Goal: Transaction & Acquisition: Purchase product/service

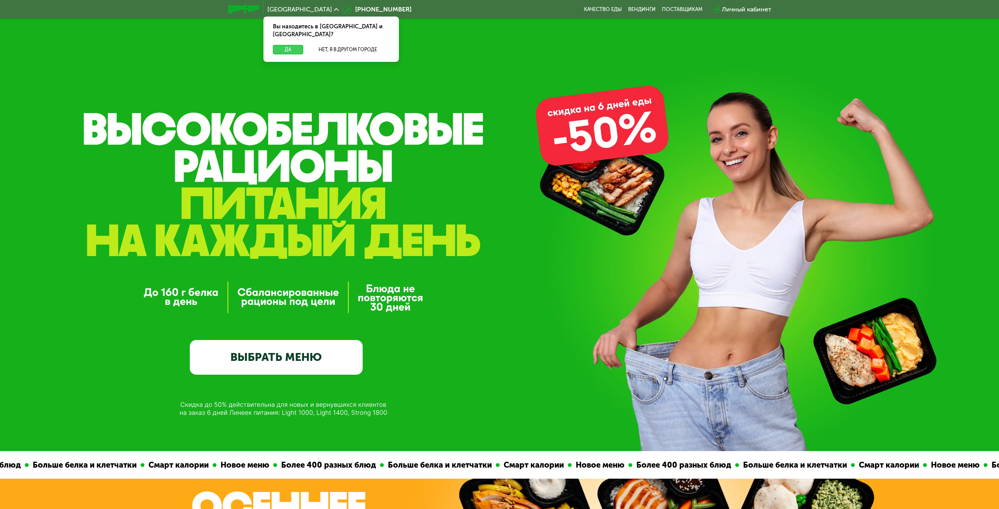
click at [287, 45] on button "Да" at bounding box center [288, 49] width 30 height 9
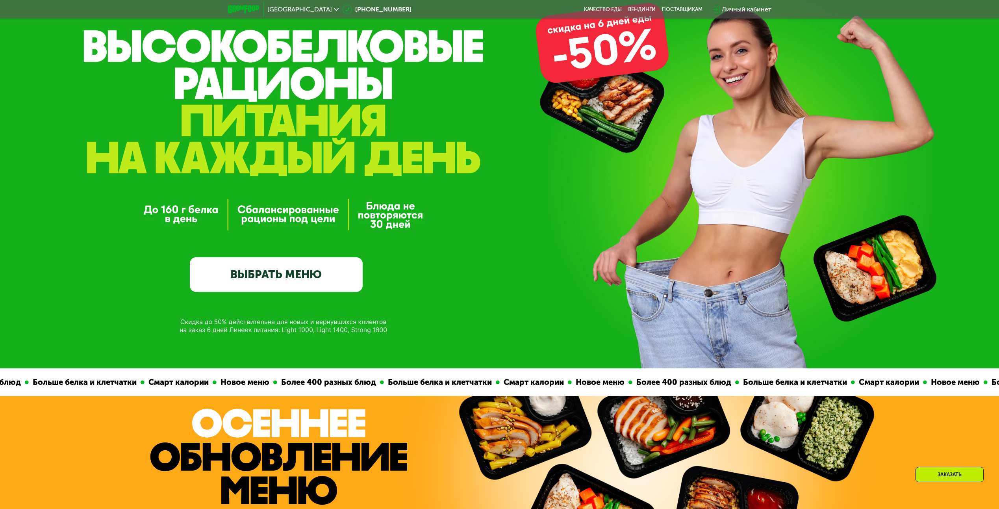
scroll to position [236, 0]
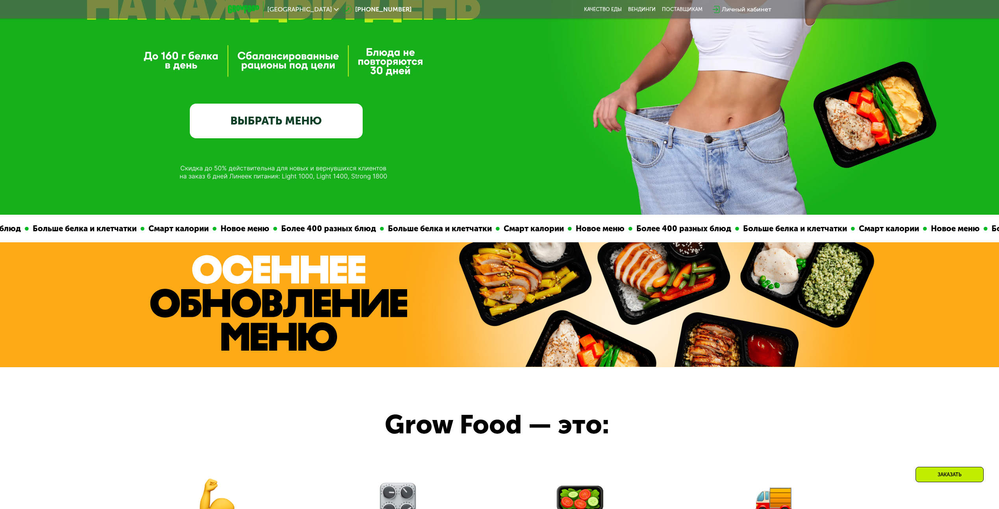
click at [281, 117] on link "ВЫБРАТЬ МЕНЮ" at bounding box center [276, 121] width 173 height 35
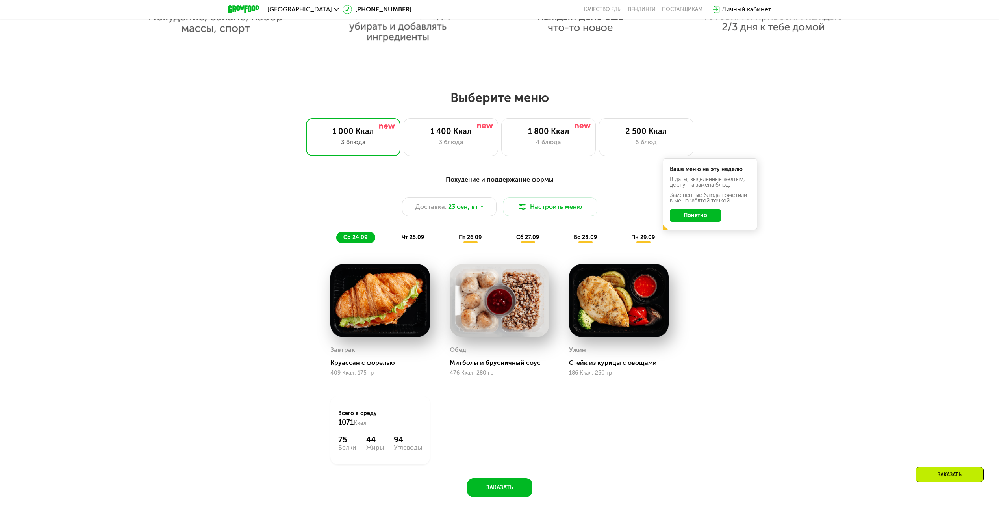
scroll to position [777, 0]
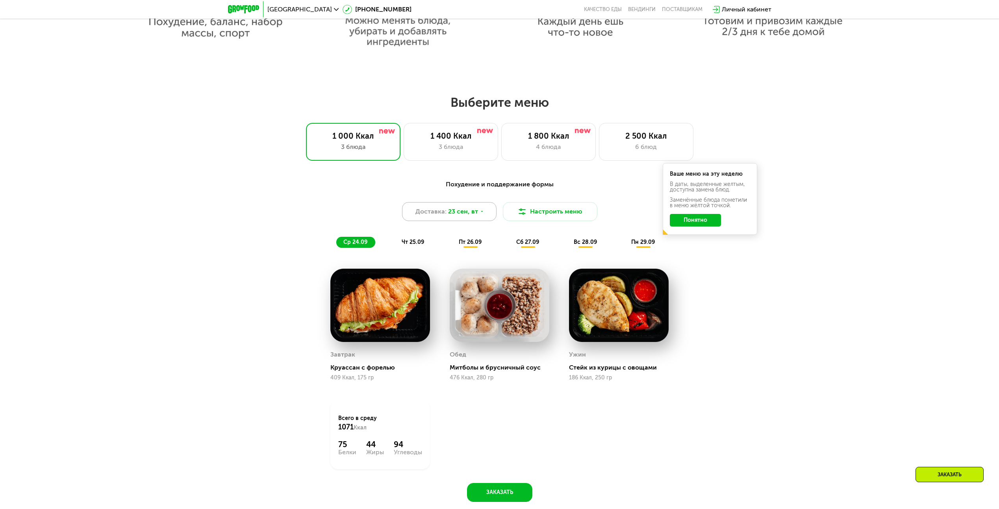
click at [479, 214] on icon at bounding box center [481, 211] width 5 height 5
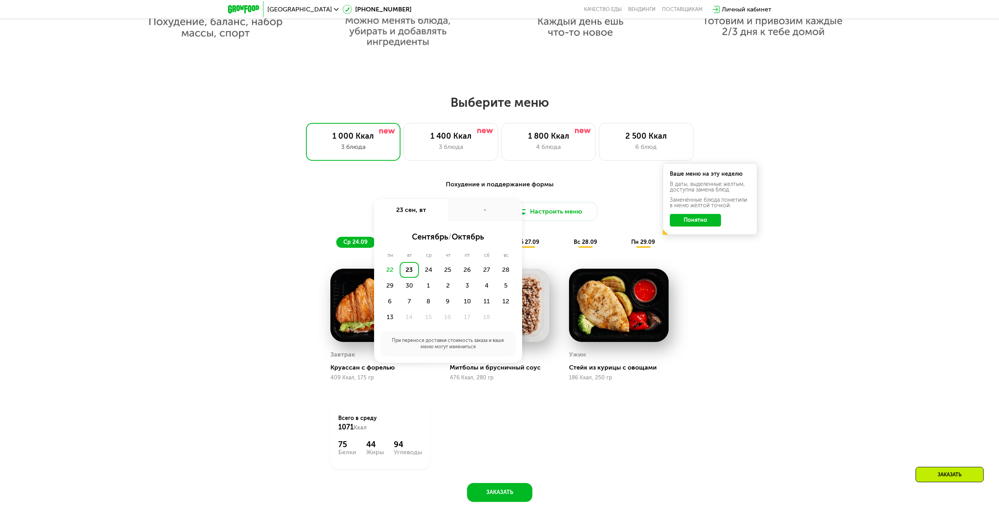
click at [407, 274] on div "23" at bounding box center [409, 270] width 19 height 16
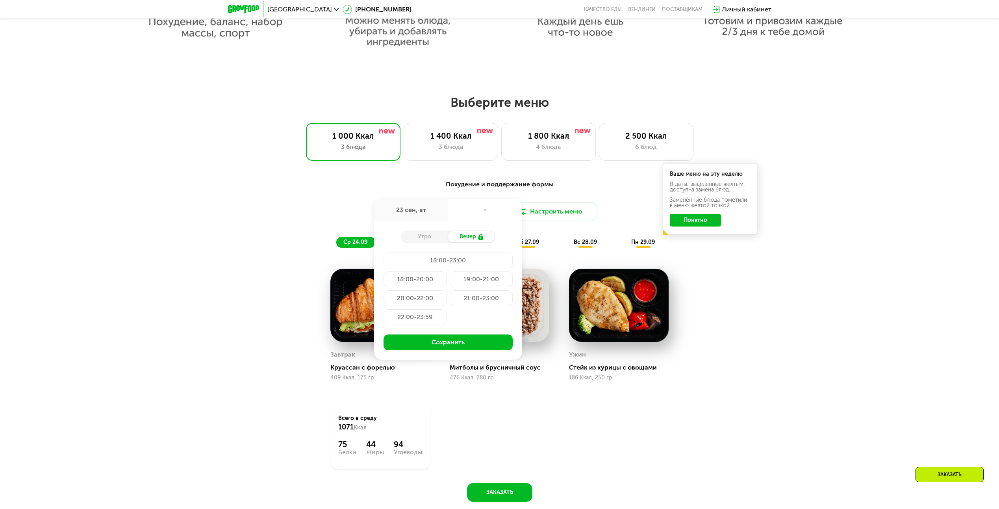
click at [790, 328] on div "Похудение и поддержание формы Доставка: [DATE] сен, вт - Утро Вечер 18:00-23:00…" at bounding box center [499, 344] width 999 height 353
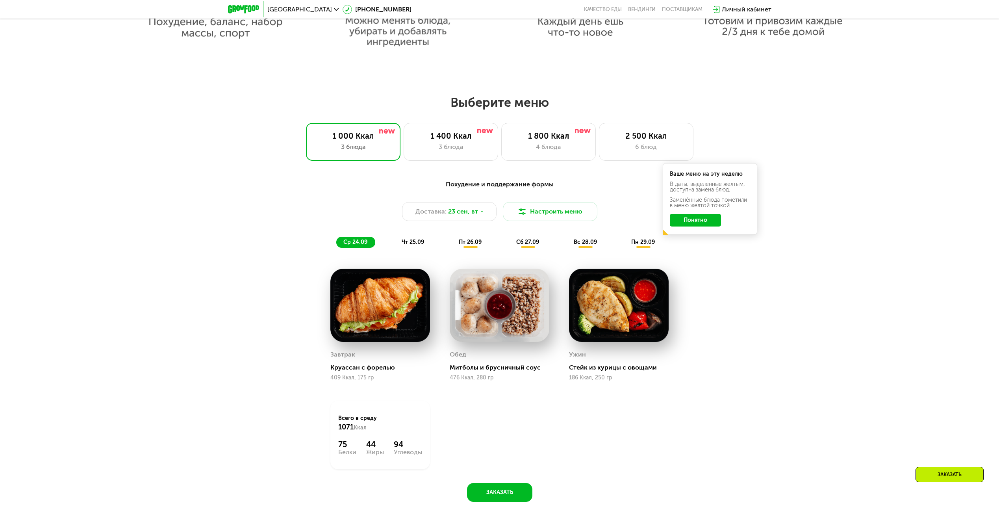
click at [701, 225] on button "Понятно" at bounding box center [695, 220] width 51 height 13
click at [527, 215] on button "Настроить меню" at bounding box center [550, 211] width 94 height 19
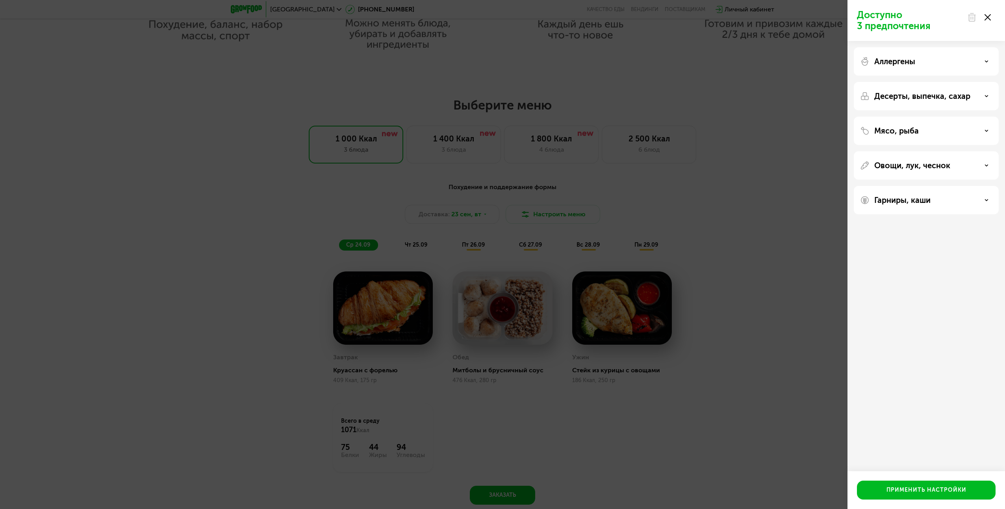
click at [988, 19] on use at bounding box center [987, 17] width 6 height 6
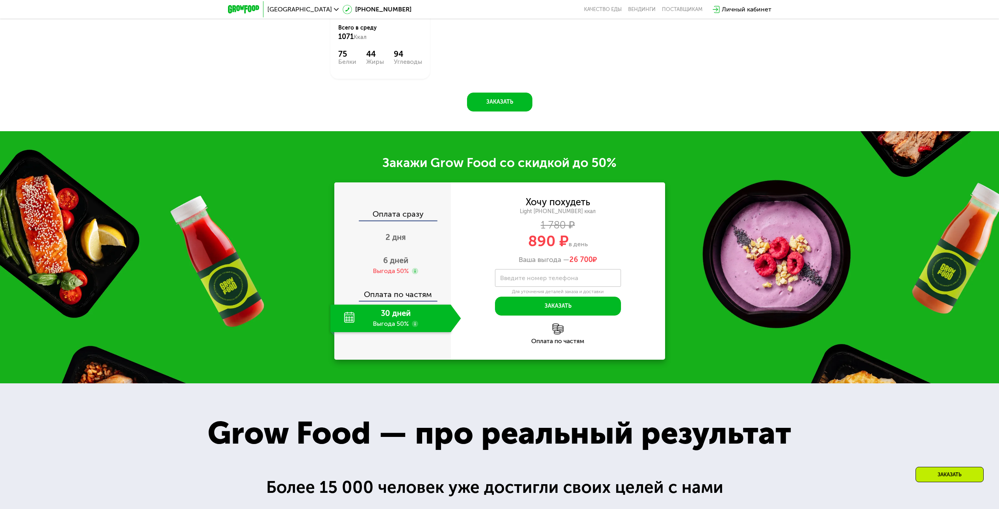
scroll to position [1171, 0]
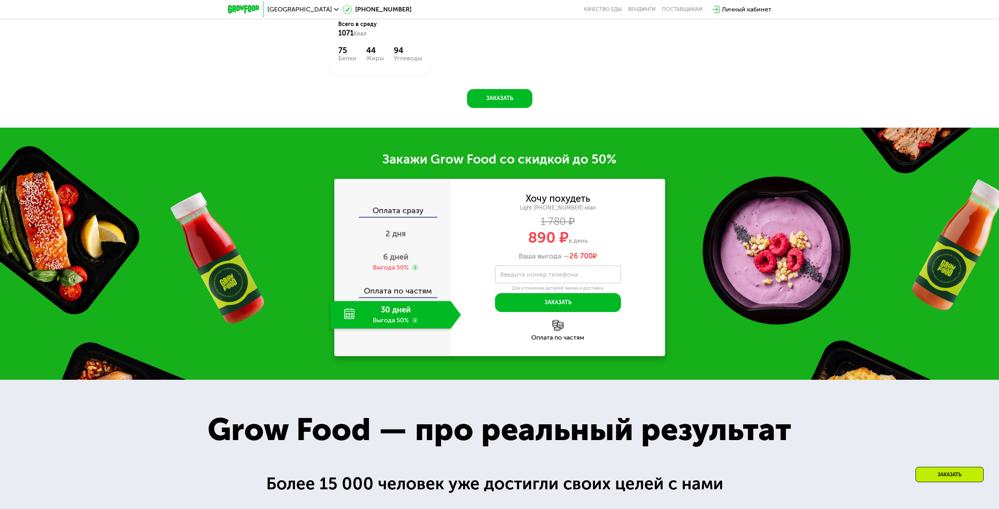
click at [376, 316] on div "30 дней Выгода 50%" at bounding box center [390, 315] width 120 height 28
click at [397, 261] on span "6 дней" at bounding box center [395, 256] width 25 height 9
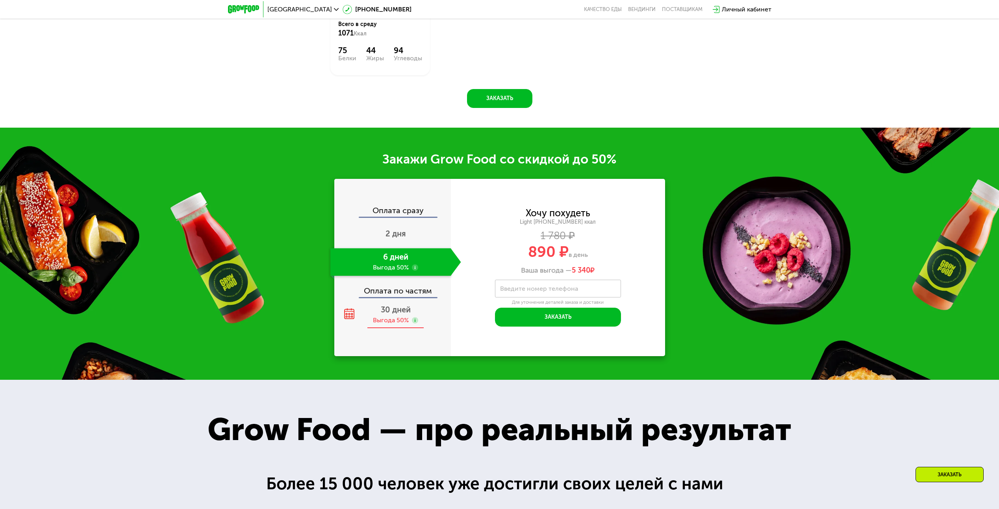
click at [392, 314] on span "30 дней" at bounding box center [396, 309] width 30 height 9
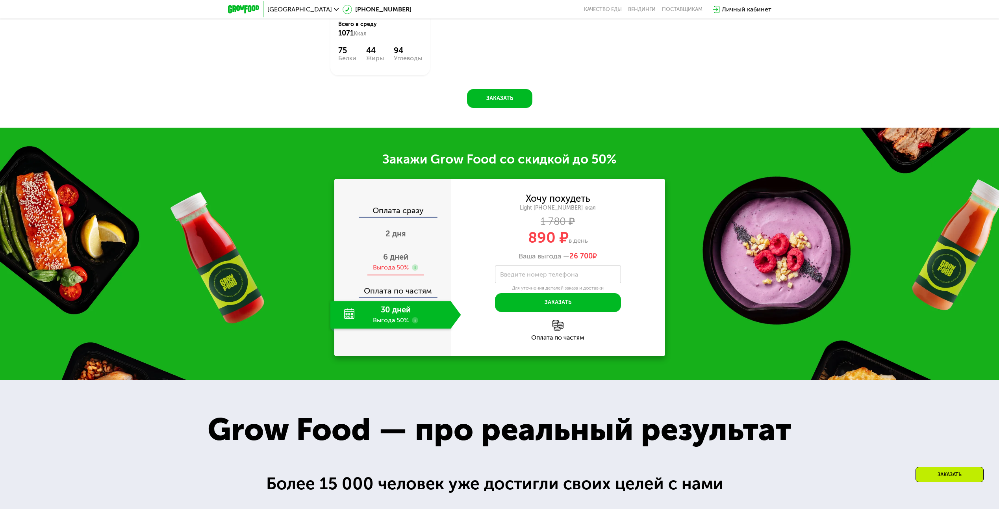
click at [387, 267] on div "Выгода 50%" at bounding box center [391, 267] width 36 height 9
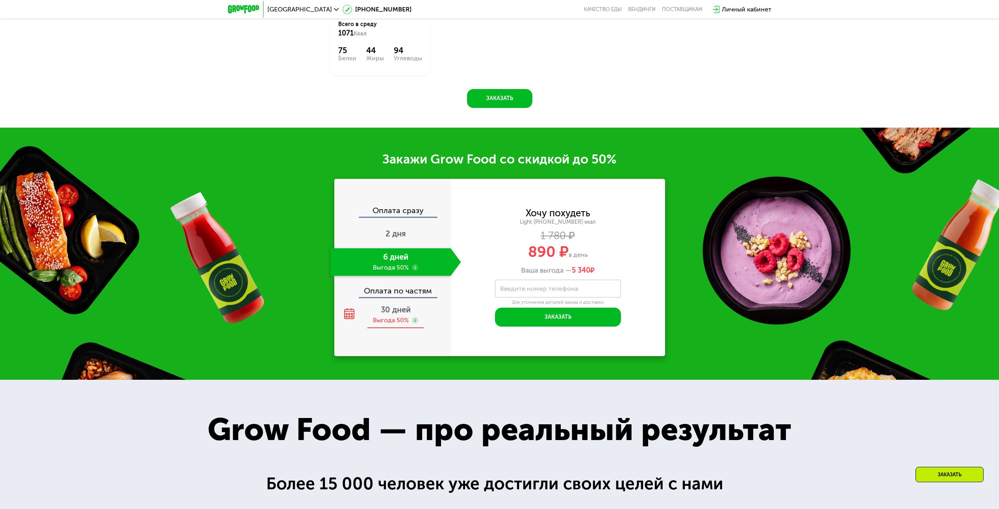
click at [388, 319] on div "Выгода 50%" at bounding box center [391, 320] width 36 height 9
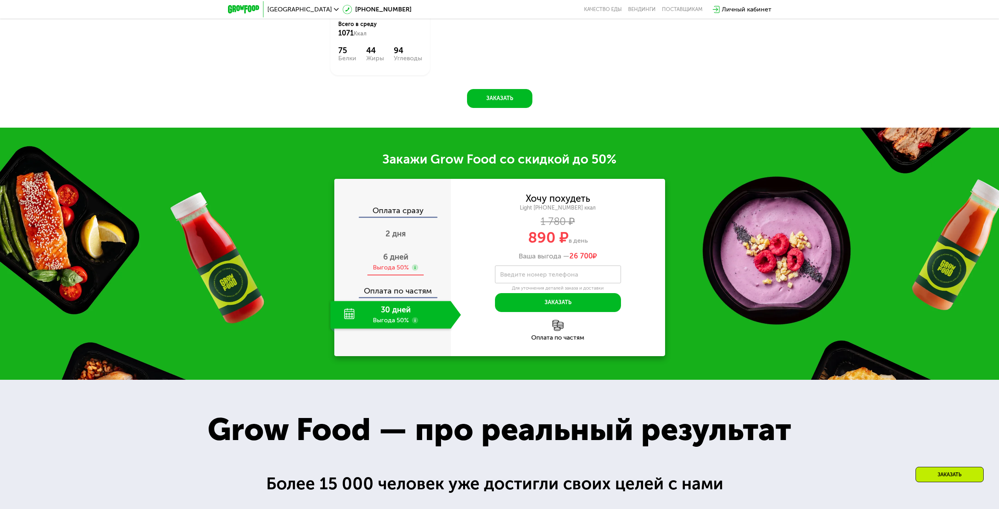
click at [388, 261] on span "6 дней" at bounding box center [395, 256] width 25 height 9
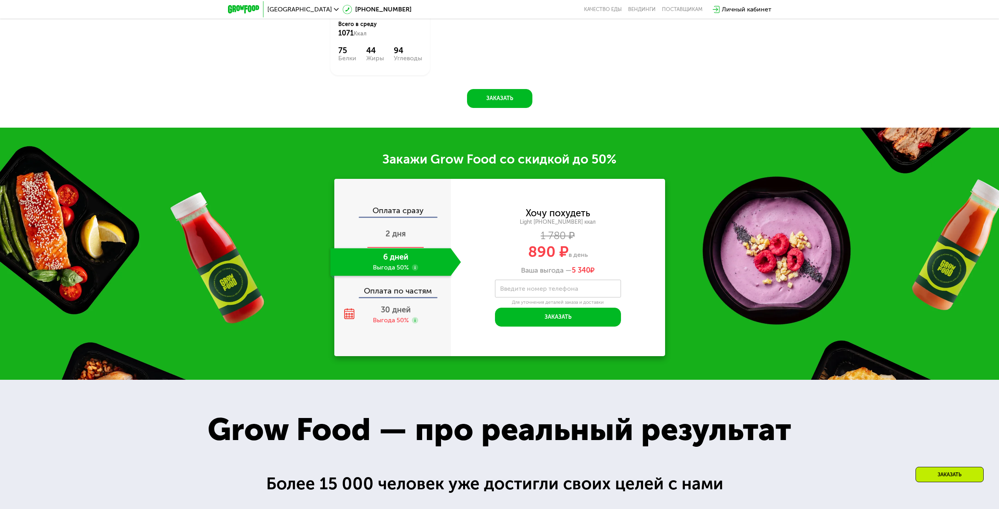
click at [398, 236] on span "2 дня" at bounding box center [395, 233] width 20 height 9
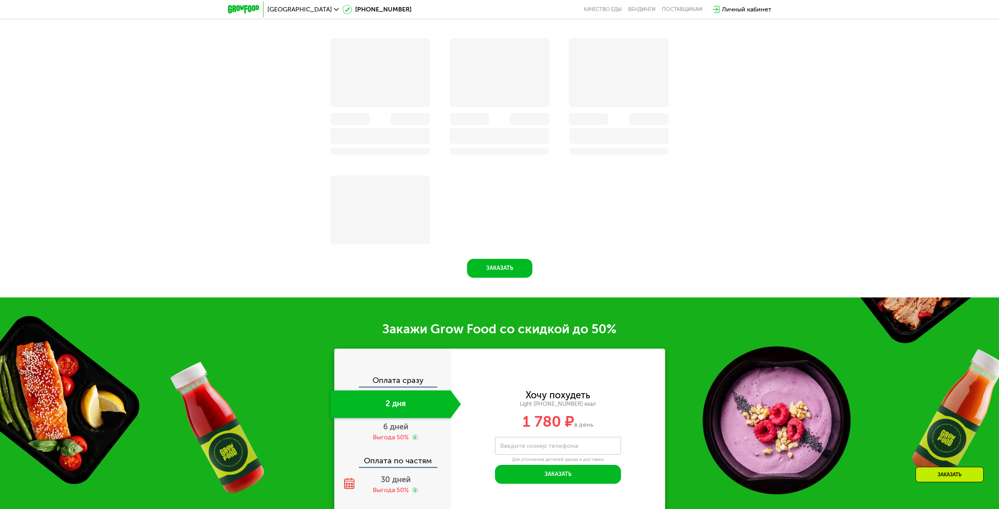
scroll to position [1341, 0]
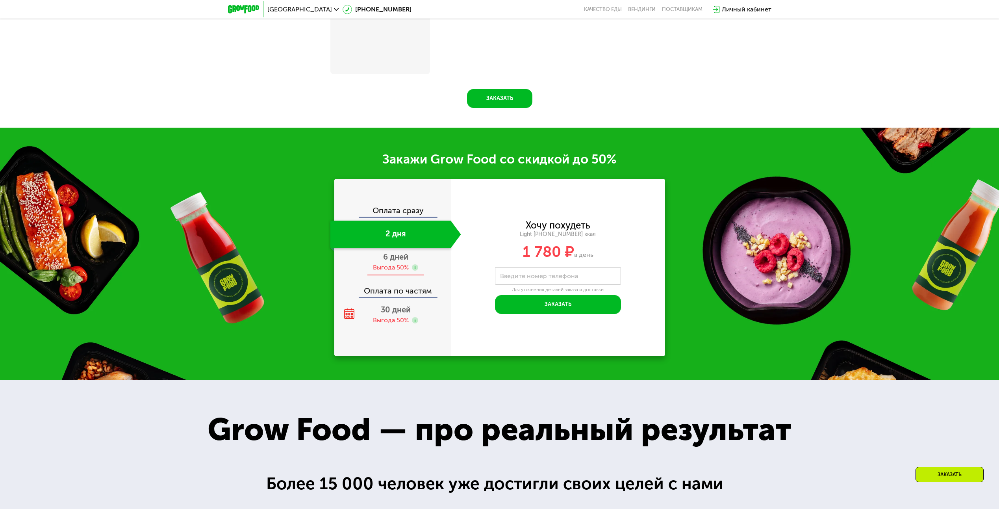
click at [381, 258] on div "6 дней Выгода 50%" at bounding box center [395, 262] width 131 height 28
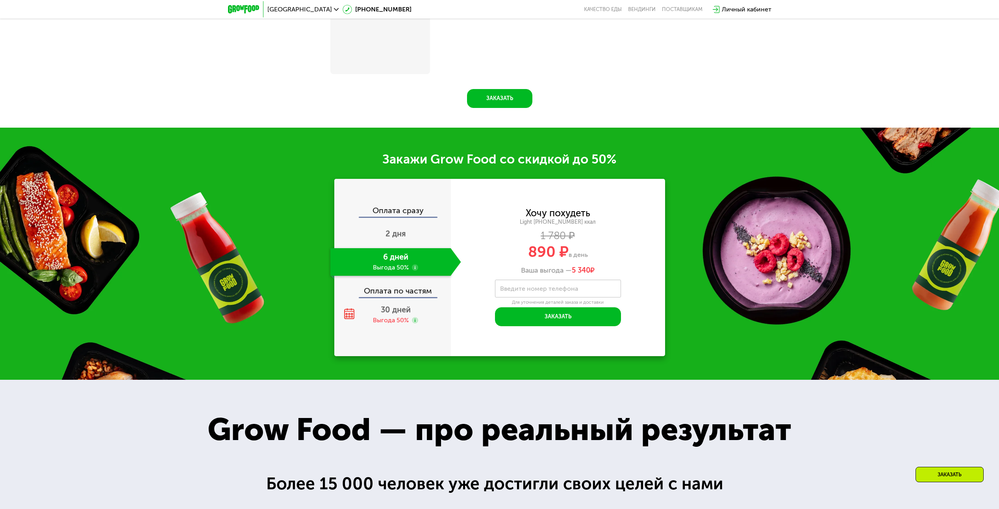
scroll to position [1171, 0]
click at [389, 322] on div "Выгода 50%" at bounding box center [391, 320] width 36 height 9
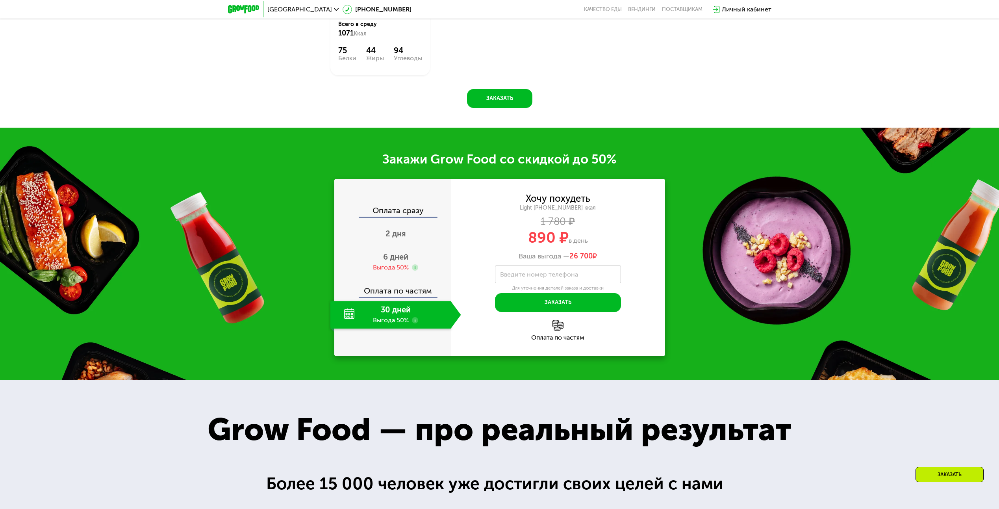
click at [347, 315] on div "30 дней Выгода 50%" at bounding box center [390, 315] width 120 height 28
click at [407, 313] on div "30 дней Выгода 50%" at bounding box center [390, 315] width 120 height 28
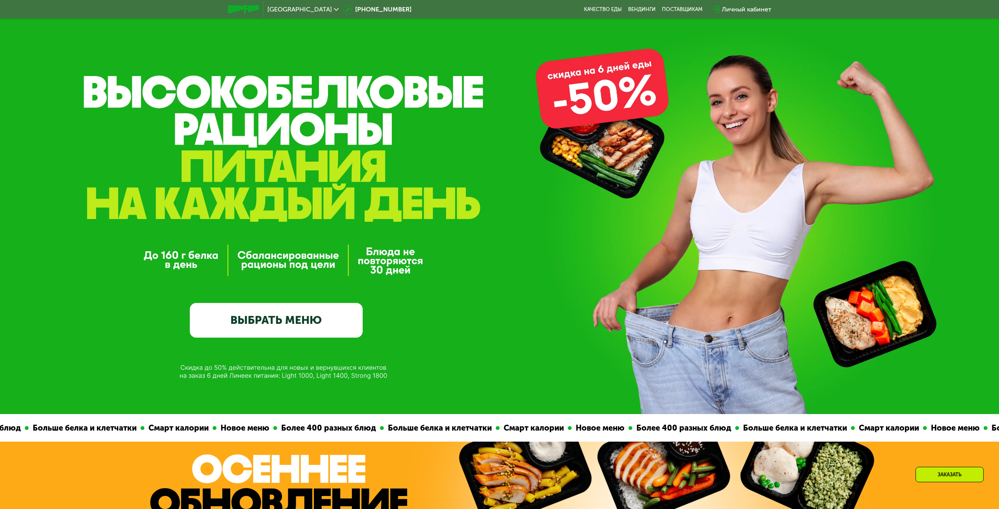
scroll to position [79, 0]
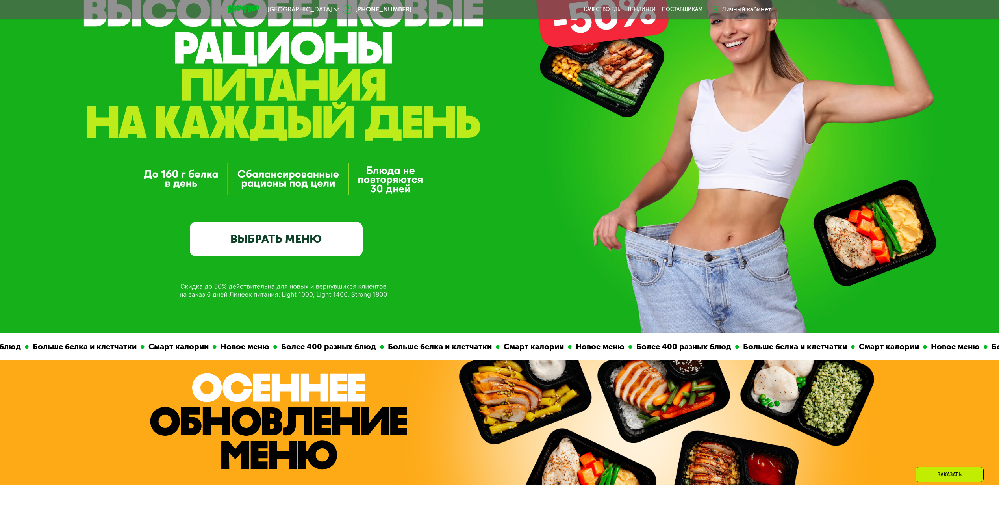
click at [297, 229] on link "ВЫБРАТЬ МЕНЮ" at bounding box center [276, 239] width 173 height 35
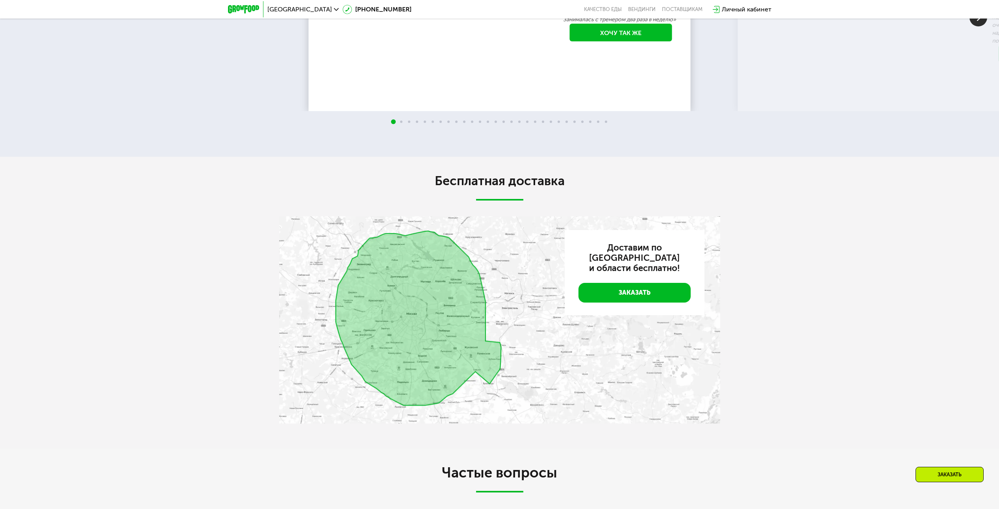
scroll to position [2195, 0]
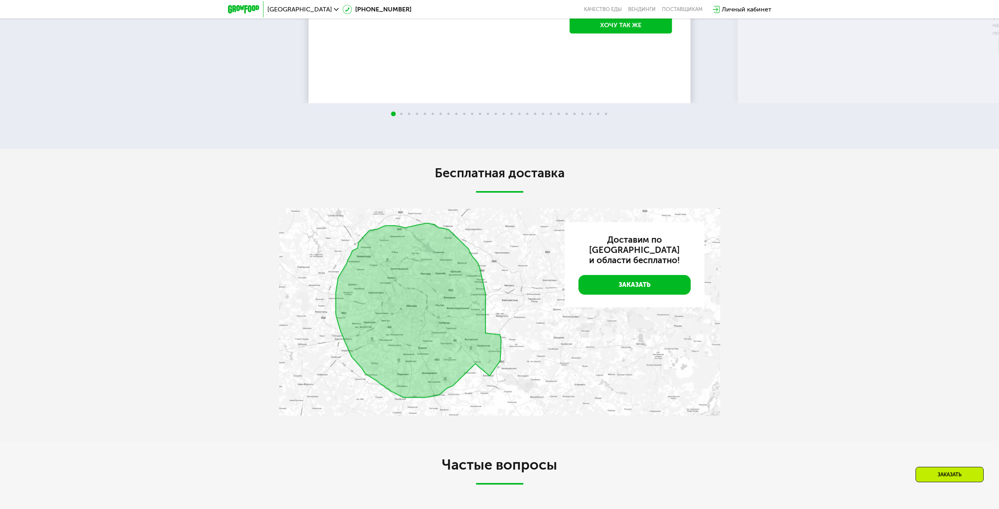
click at [396, 287] on img at bounding box center [499, 311] width 441 height 207
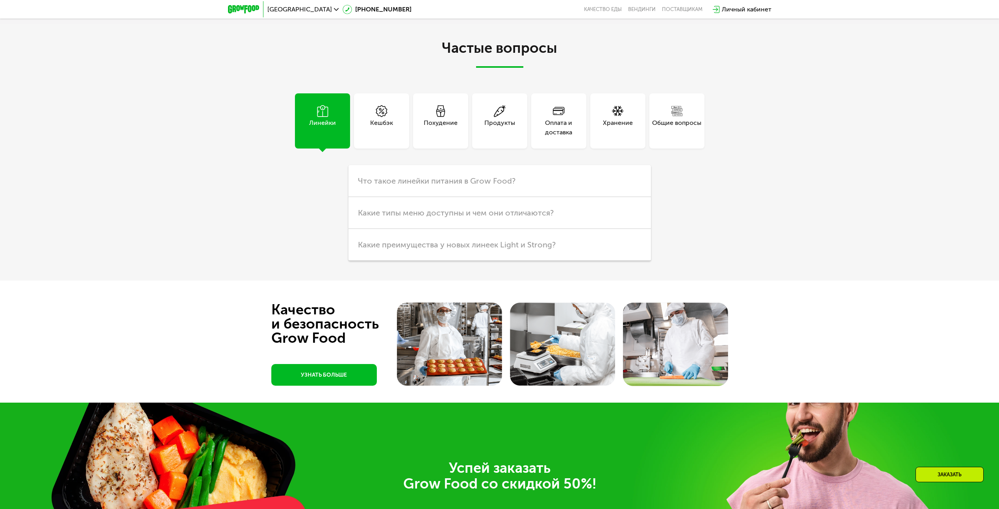
scroll to position [2628, 0]
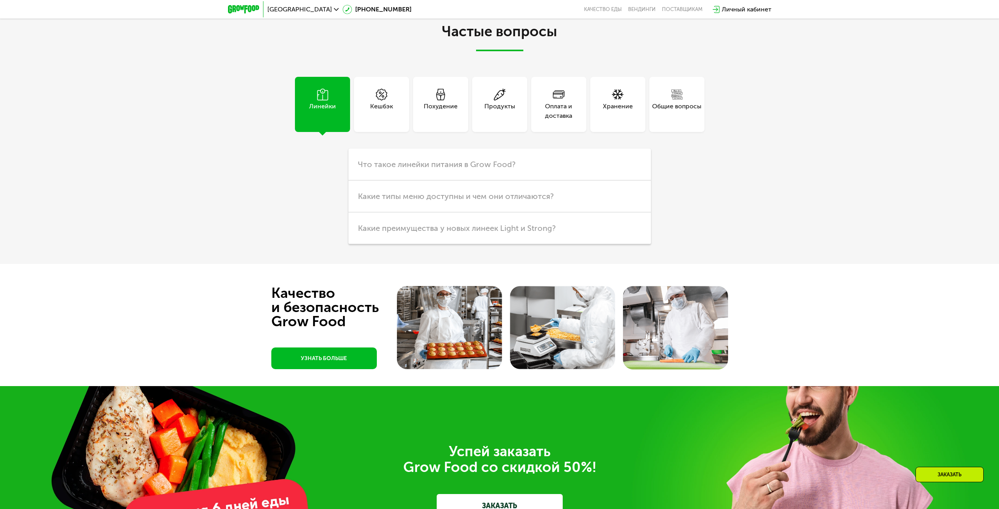
click at [441, 111] on div "Похудение" at bounding box center [441, 111] width 34 height 19
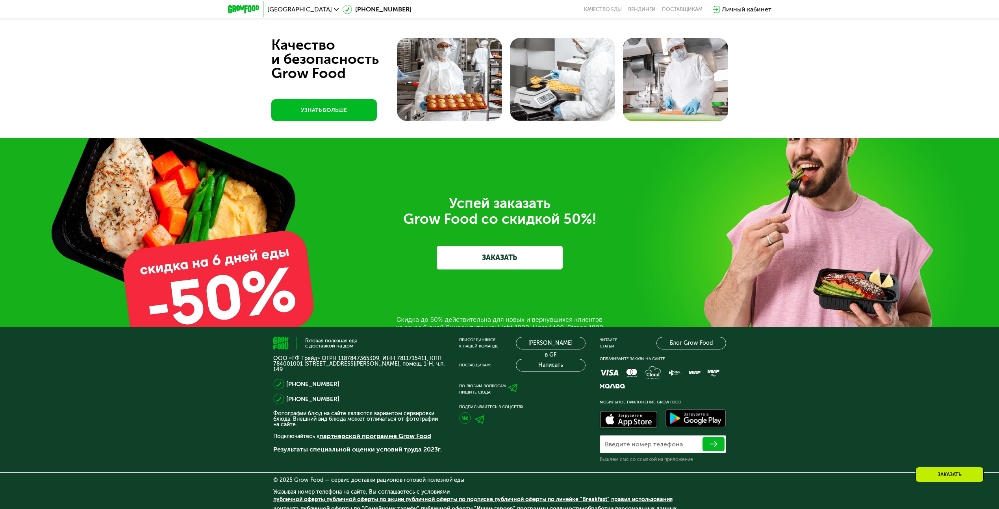
scroll to position [3015, 0]
